Goal: Task Accomplishment & Management: Use online tool/utility

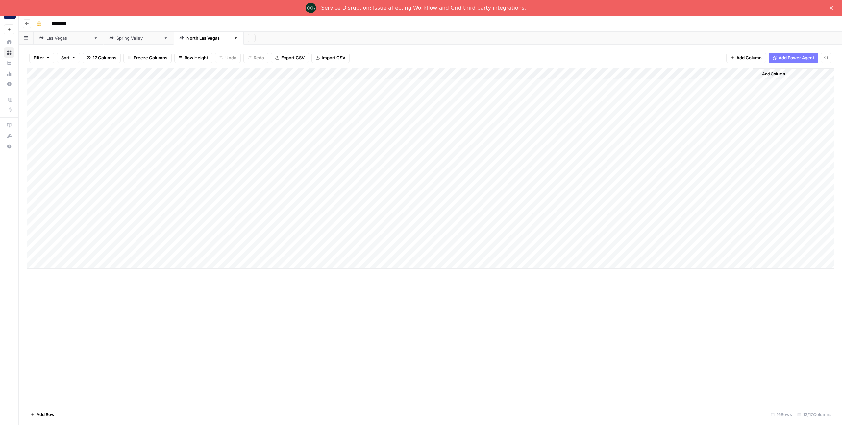
click at [267, 301] on div "Add Column" at bounding box center [430, 236] width 807 height 336
click at [324, 197] on div "Add Column" at bounding box center [430, 168] width 807 height 201
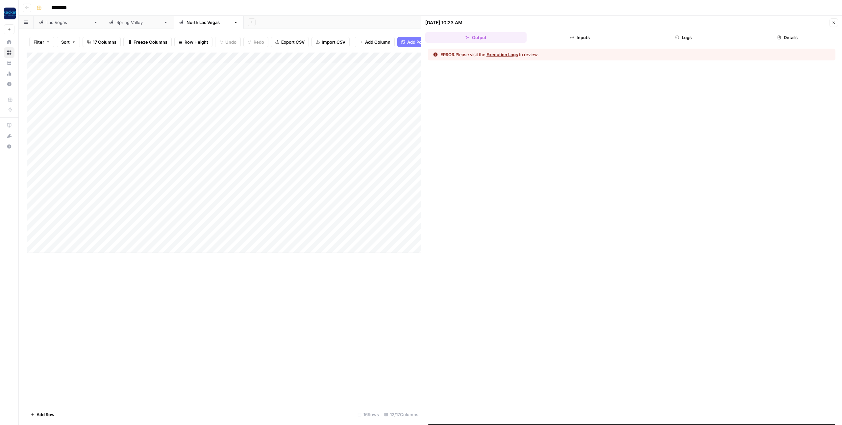
click at [514, 56] on button "Execution Logs" at bounding box center [502, 54] width 32 height 7
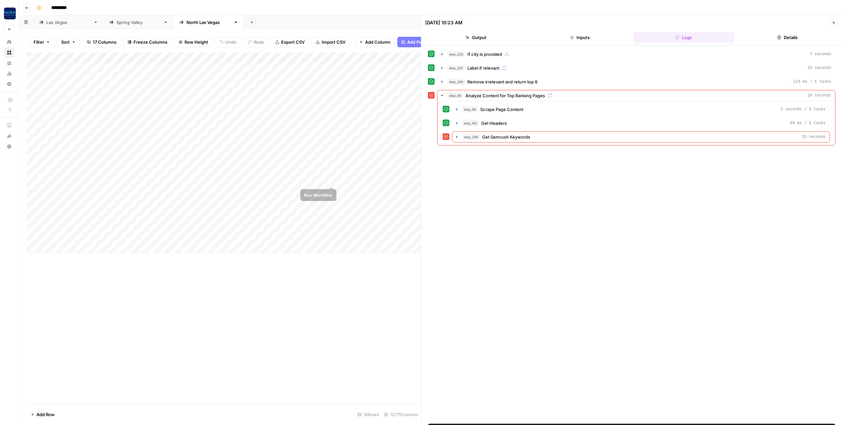
click at [332, 181] on div "Add Column" at bounding box center [224, 153] width 394 height 201
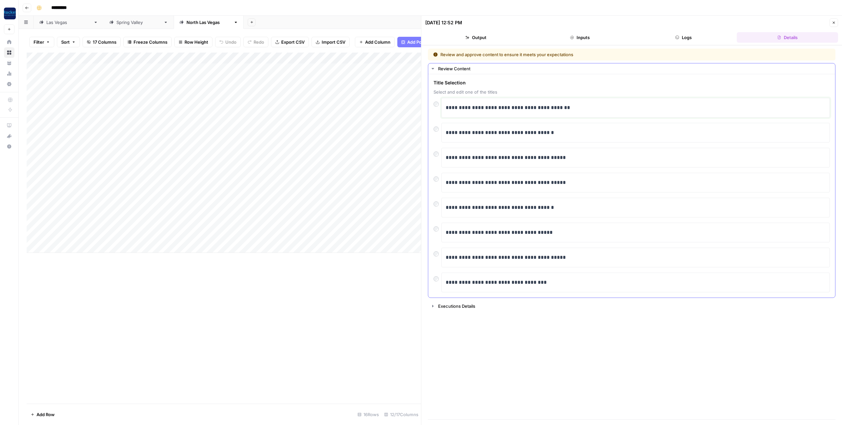
click at [460, 108] on p "**********" at bounding box center [635, 108] width 380 height 9
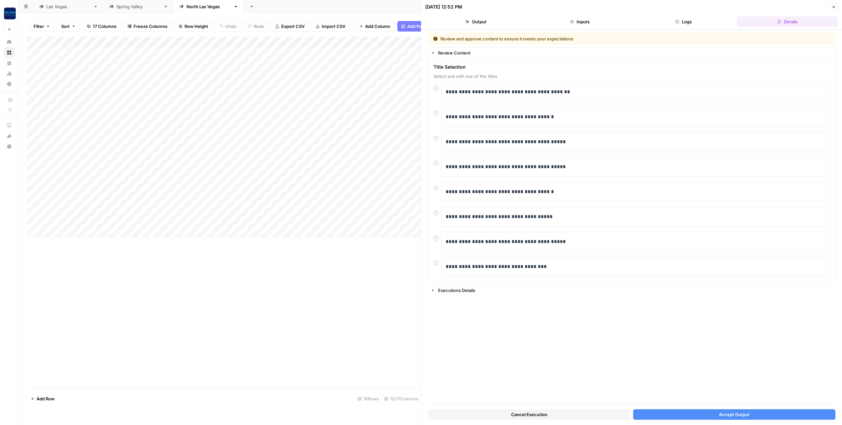
click at [691, 413] on button "Accept Output" at bounding box center [734, 415] width 203 height 11
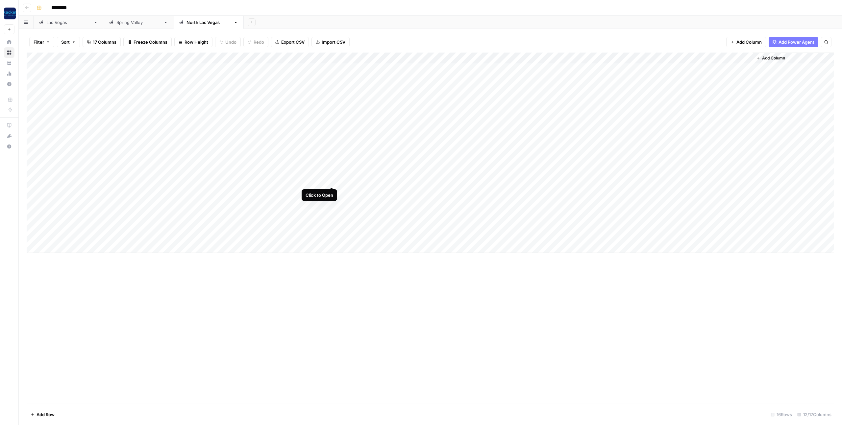
click at [331, 180] on div "Add Column" at bounding box center [430, 153] width 807 height 201
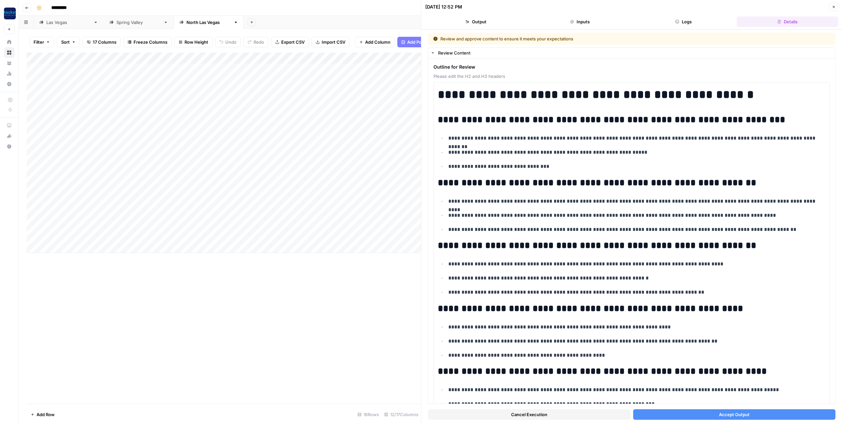
click at [730, 414] on span "Accept Output" at bounding box center [734, 415] width 31 height 7
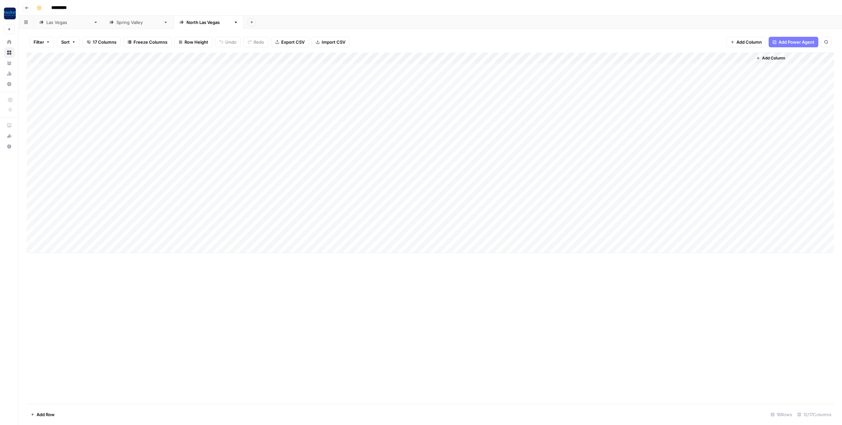
click at [195, 180] on div "Add Column" at bounding box center [430, 153] width 807 height 201
click at [198, 180] on div "Add Column" at bounding box center [430, 153] width 807 height 201
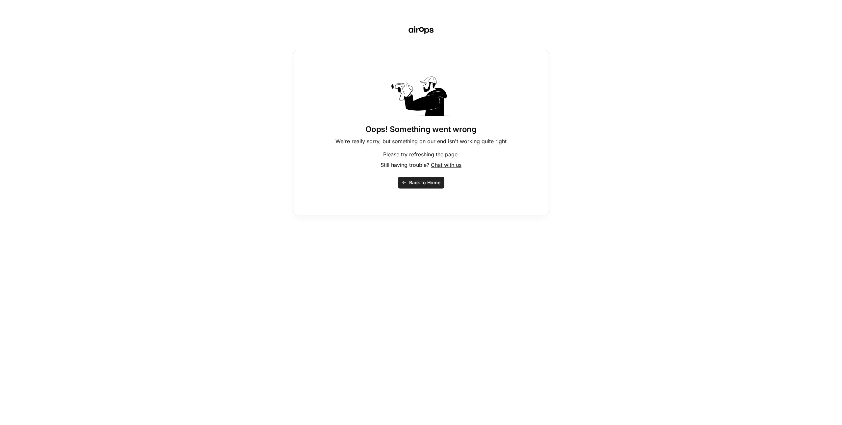
click at [423, 185] on span "Back to Home" at bounding box center [424, 183] width 31 height 7
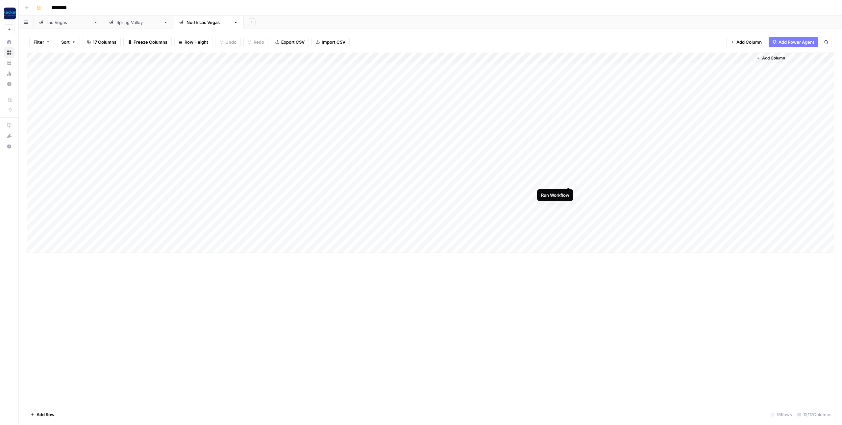
click at [569, 180] on div "Add Column" at bounding box center [430, 153] width 807 height 201
click at [562, 180] on div "Add Column" at bounding box center [430, 153] width 807 height 201
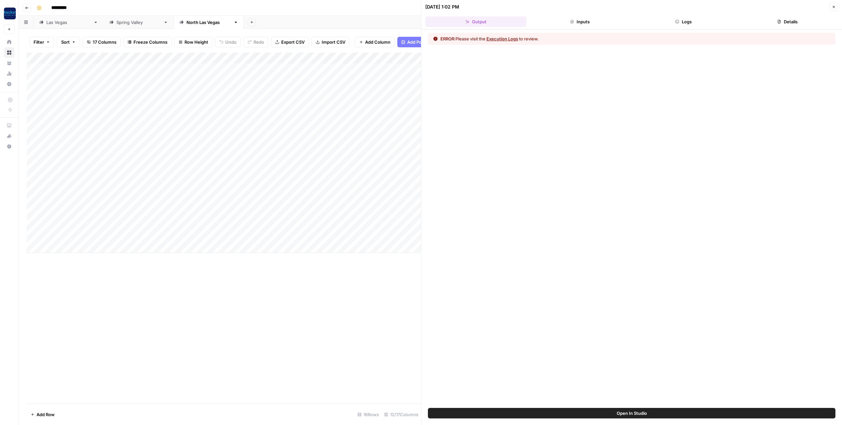
click at [509, 38] on button "Execution Logs" at bounding box center [502, 39] width 32 height 7
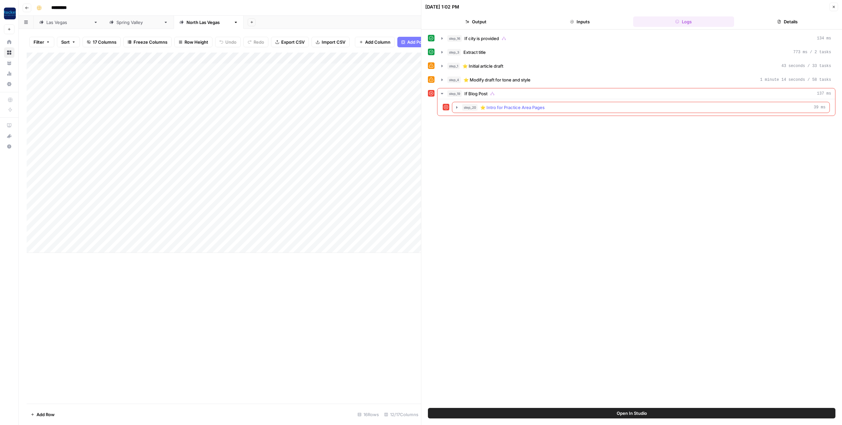
click at [457, 108] on icon "button" at bounding box center [456, 107] width 5 height 5
